Goal: Task Accomplishment & Management: Manage account settings

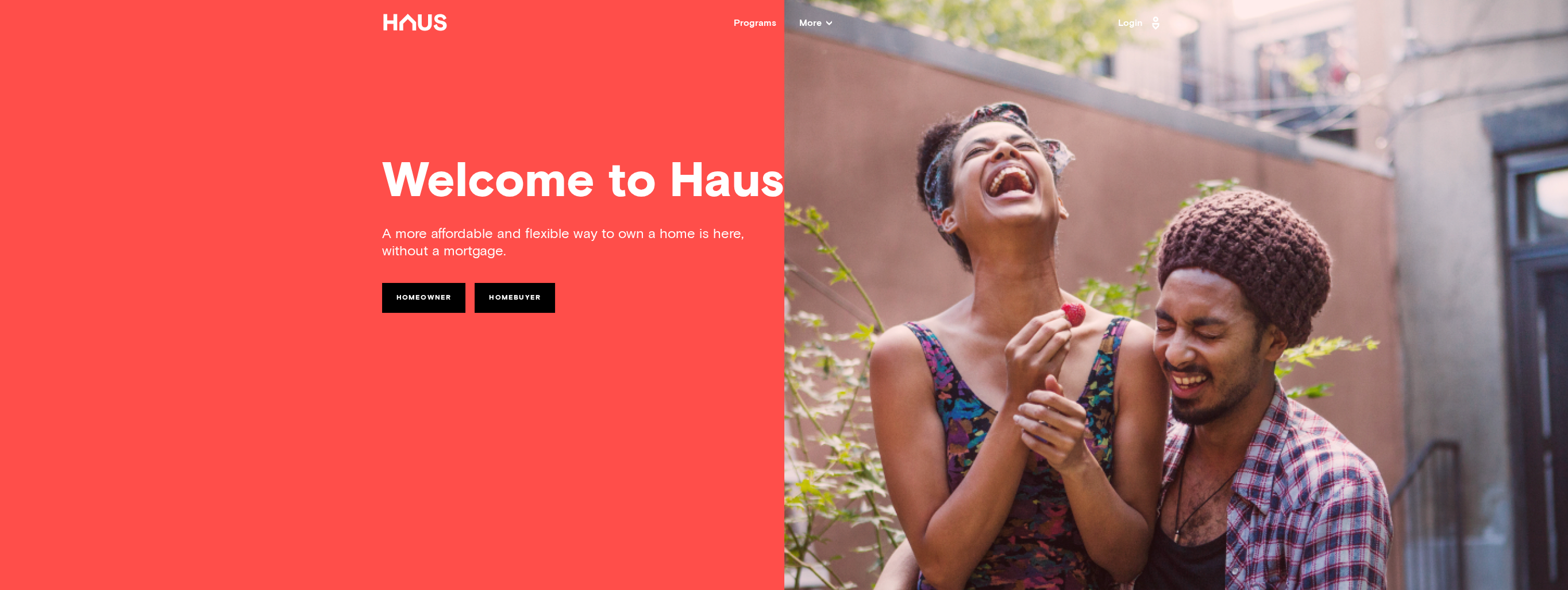
click at [1126, 22] on link "Login" at bounding box center [1141, 23] width 45 height 18
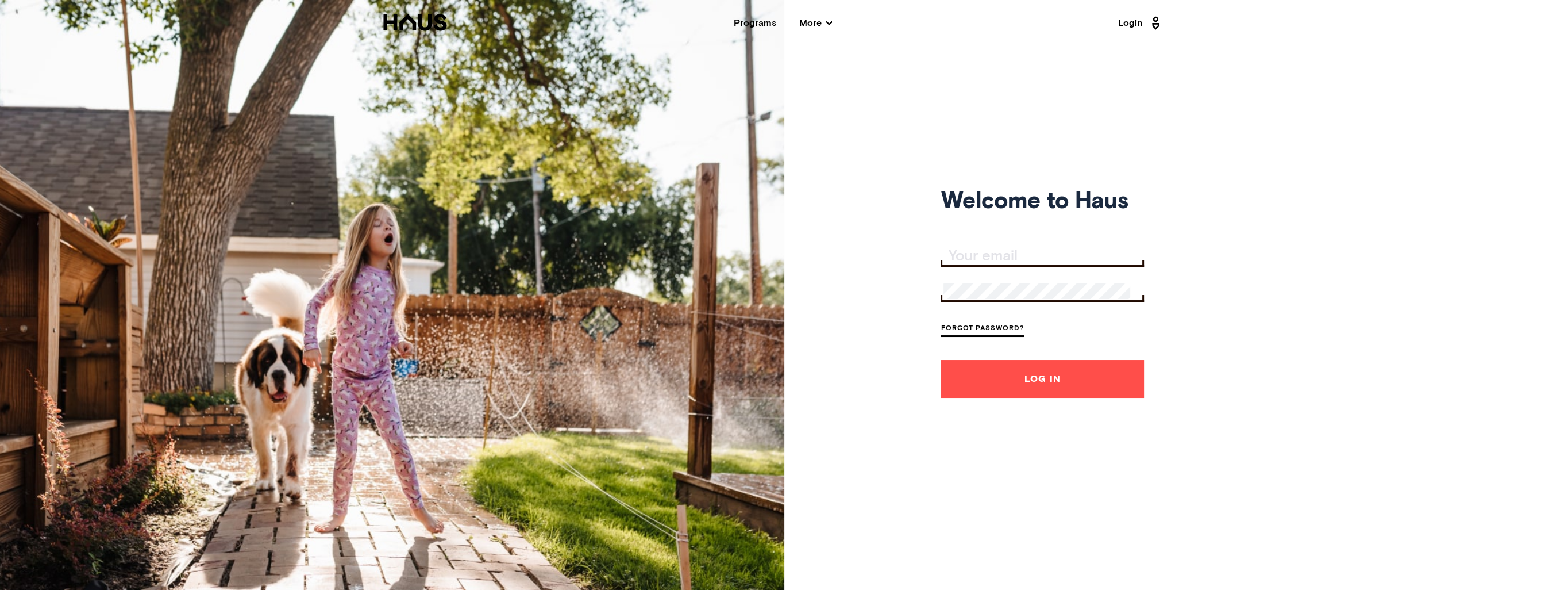
type input "[EMAIL_ADDRESS][DOMAIN_NAME]"
click at [1046, 385] on button "Log In" at bounding box center [1042, 379] width 203 height 38
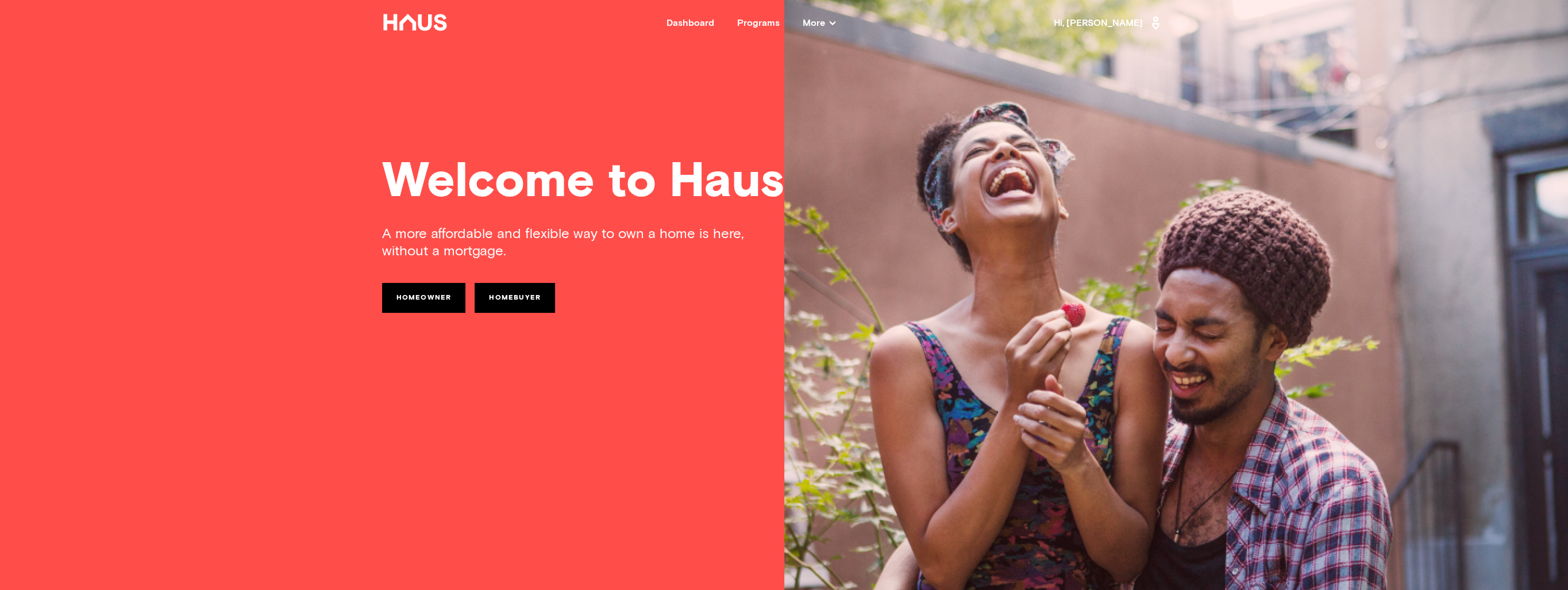
click at [689, 21] on div "Dashboard" at bounding box center [690, 23] width 48 height 9
